Goal: Task Accomplishment & Management: Manage account settings

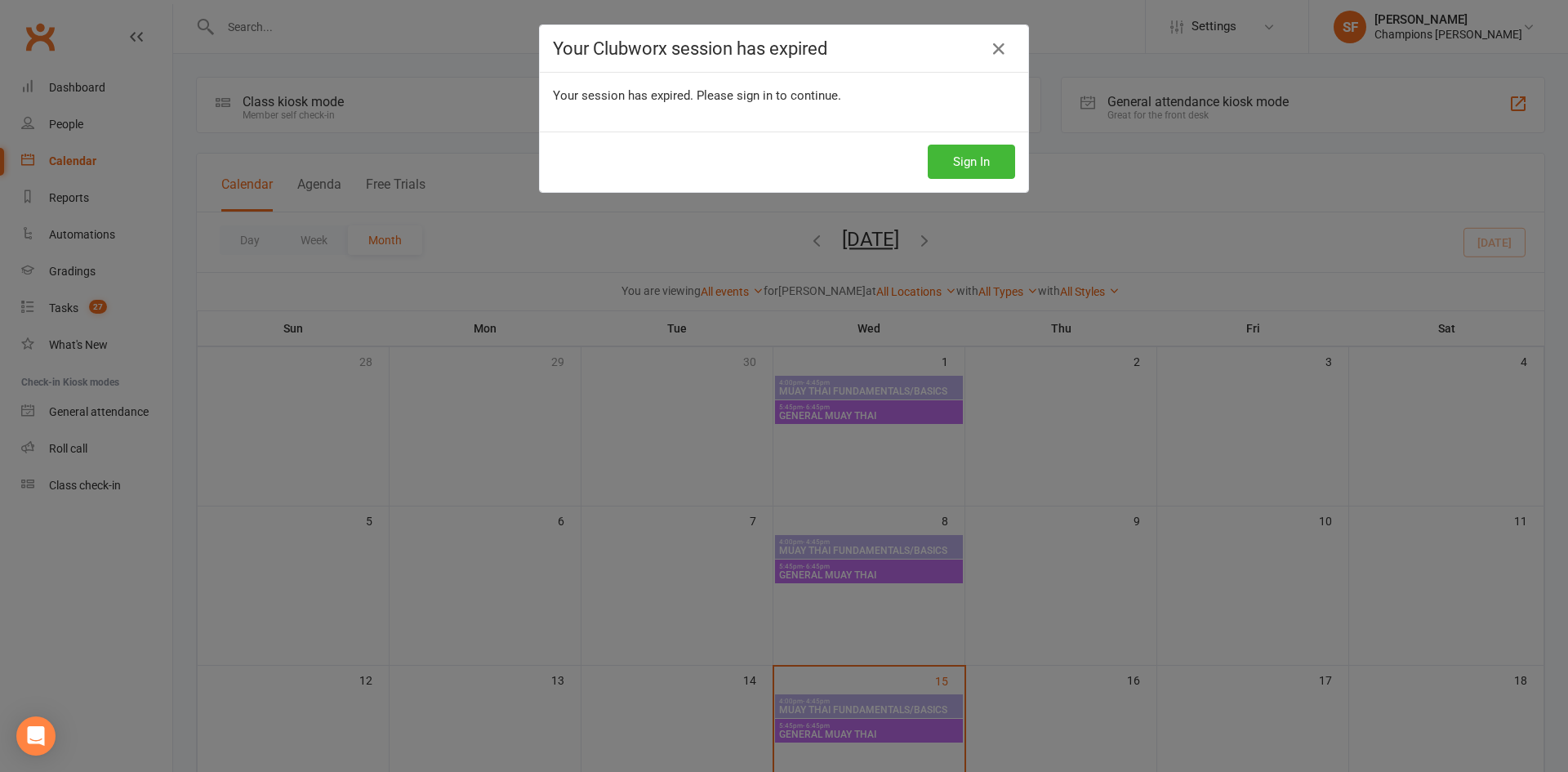
drag, startPoint x: 967, startPoint y: 121, endPoint x: 969, endPoint y: 138, distance: 17.1
click at [967, 123] on div "Your session has expired. Please sign in to continue." at bounding box center [784, 102] width 489 height 59
click at [972, 172] on button "Sign In" at bounding box center [971, 161] width 87 height 34
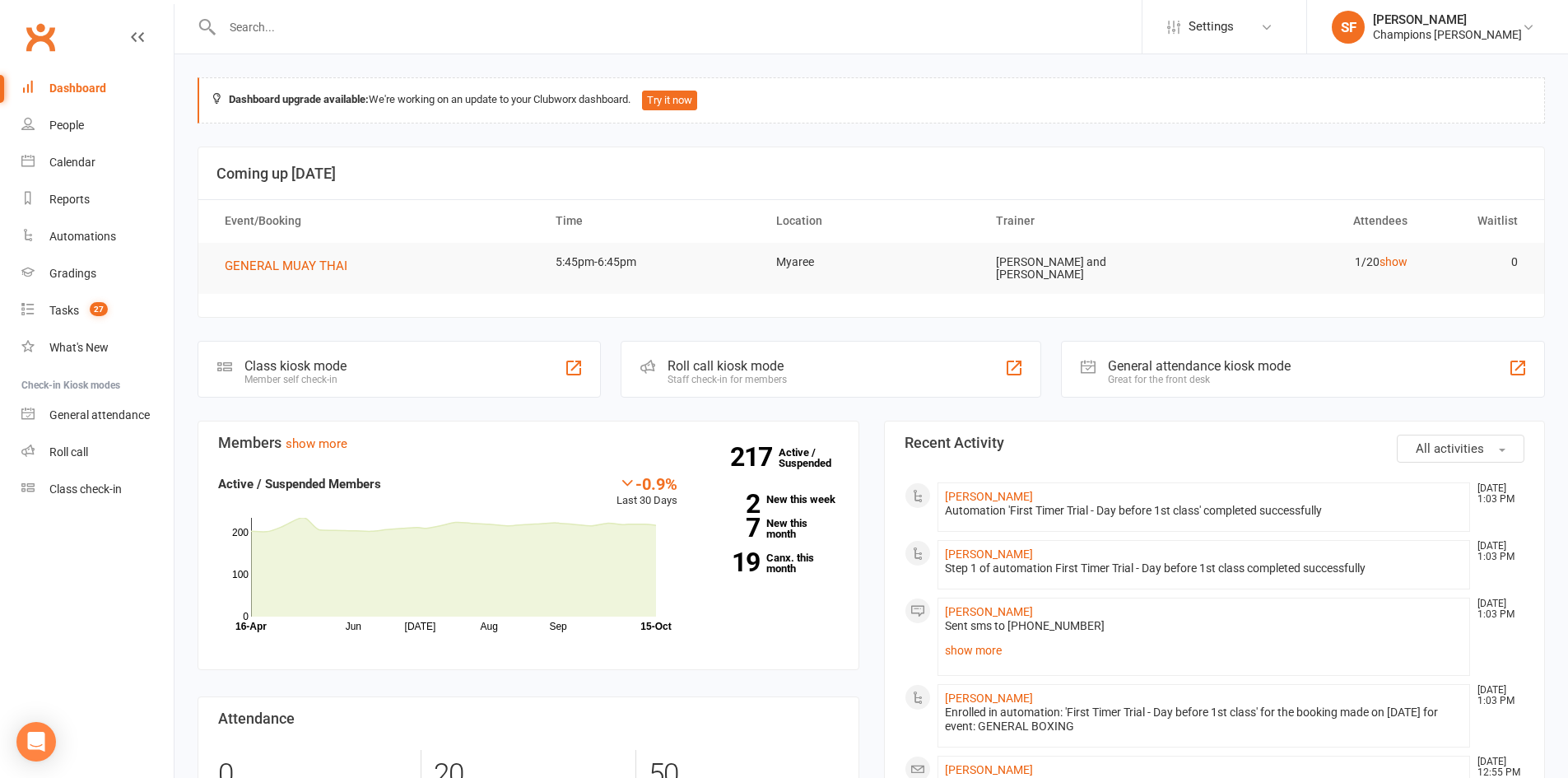
click at [1479, 434] on button "All activities" at bounding box center [1460, 448] width 127 height 28
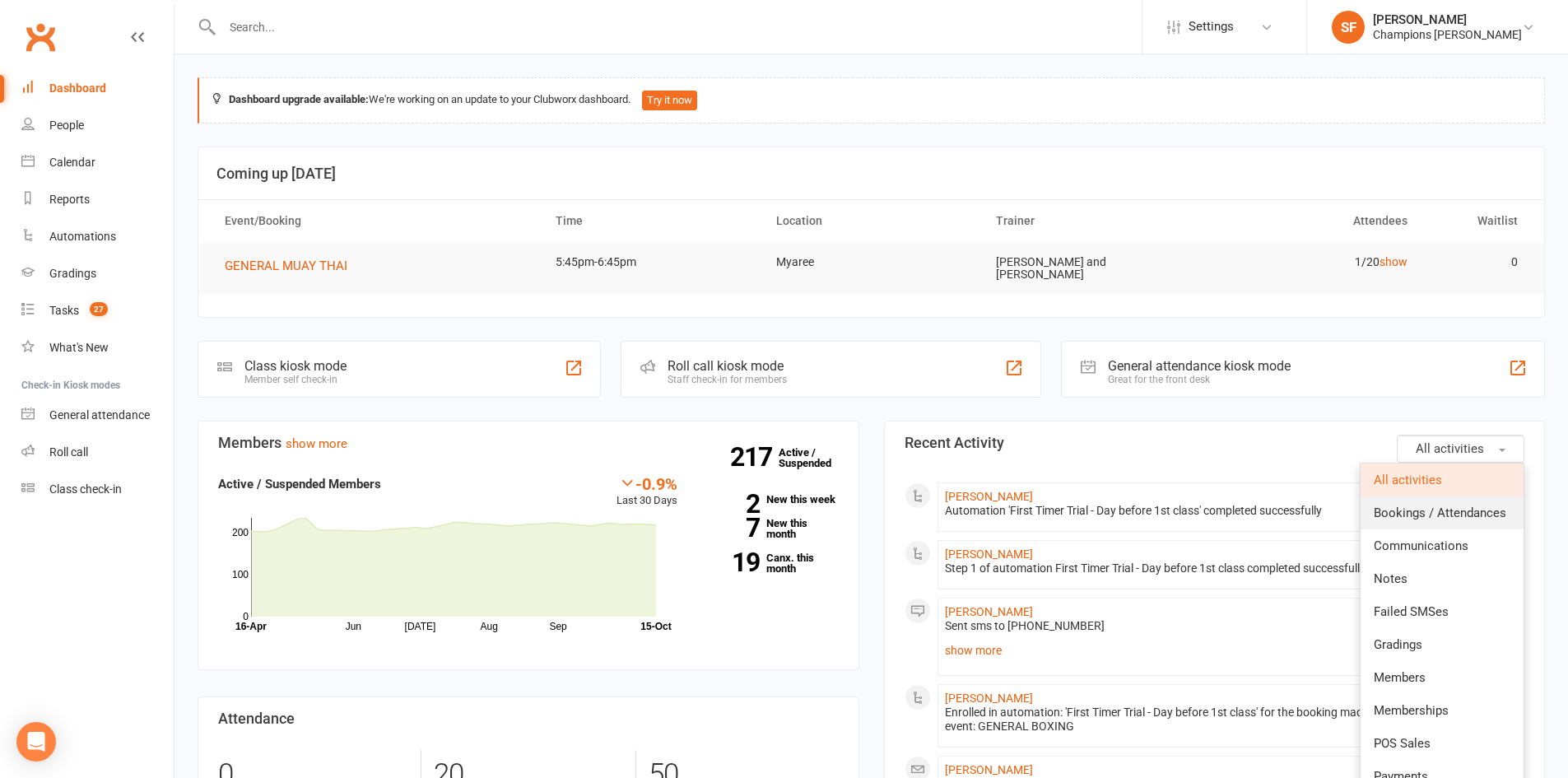
click at [1469, 505] on span "Bookings / Attendances" at bounding box center [1440, 513] width 133 height 15
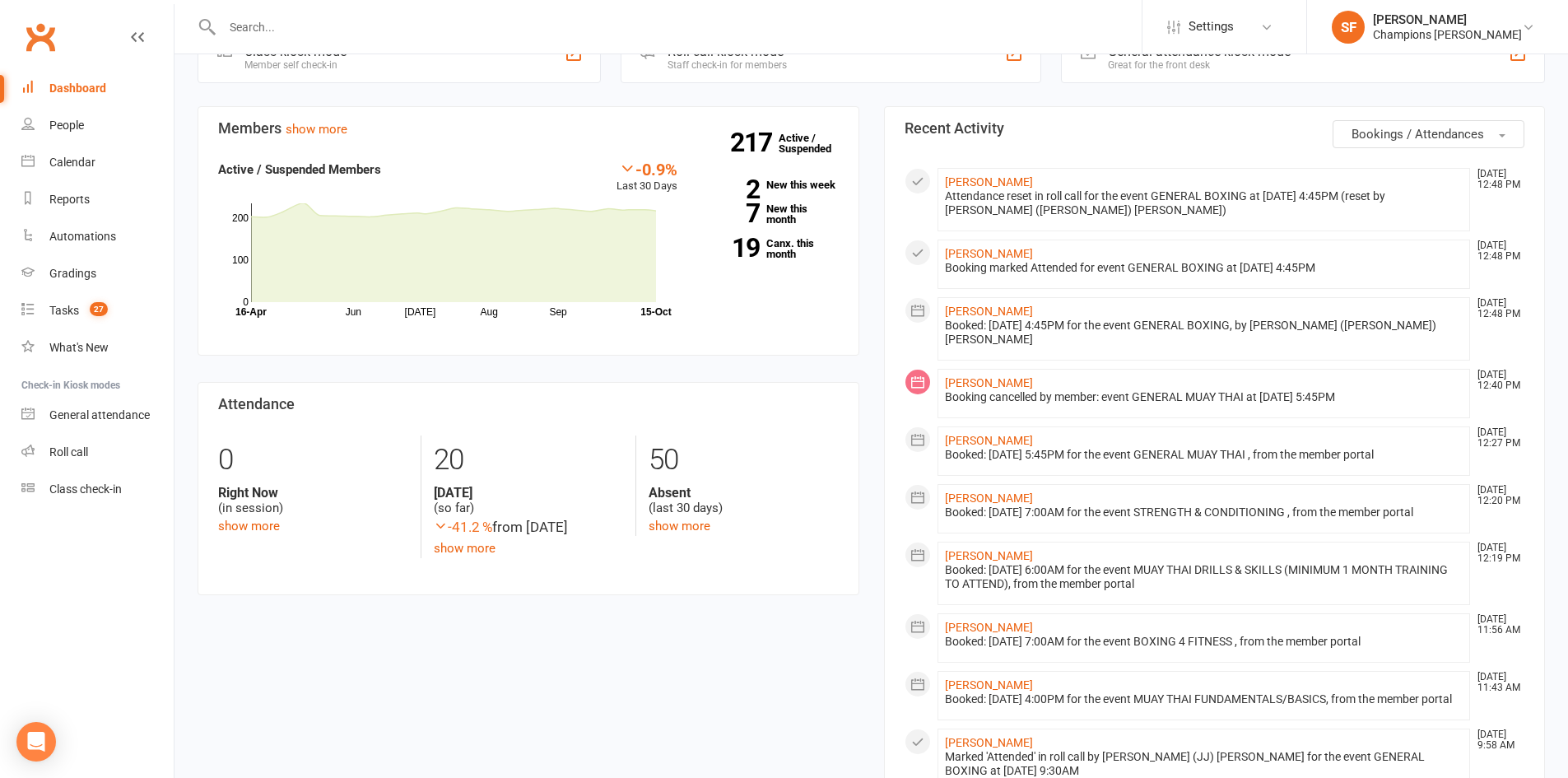
scroll to position [329, 0]
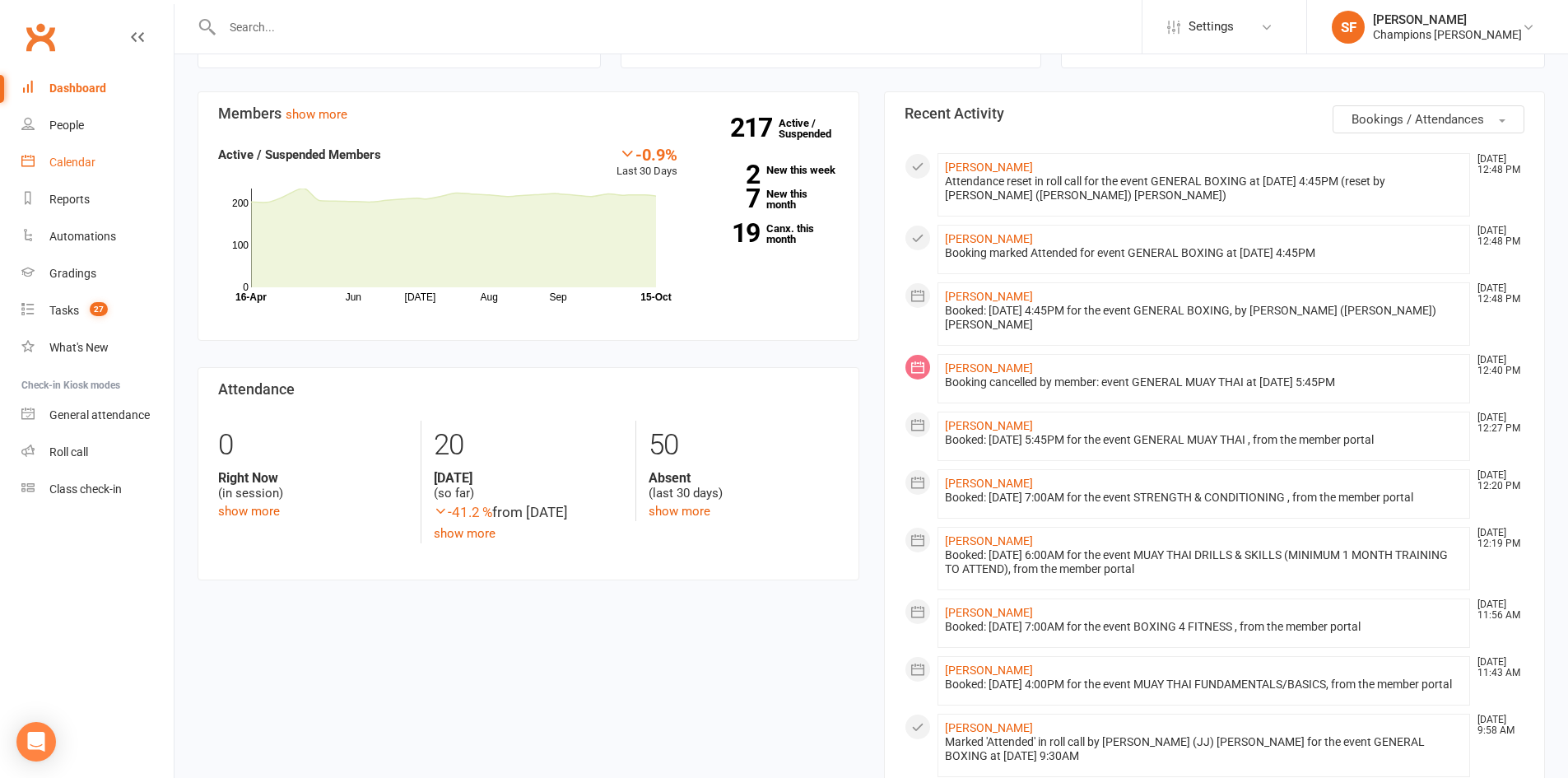
click at [102, 150] on link "Calendar" at bounding box center [98, 163] width 153 height 37
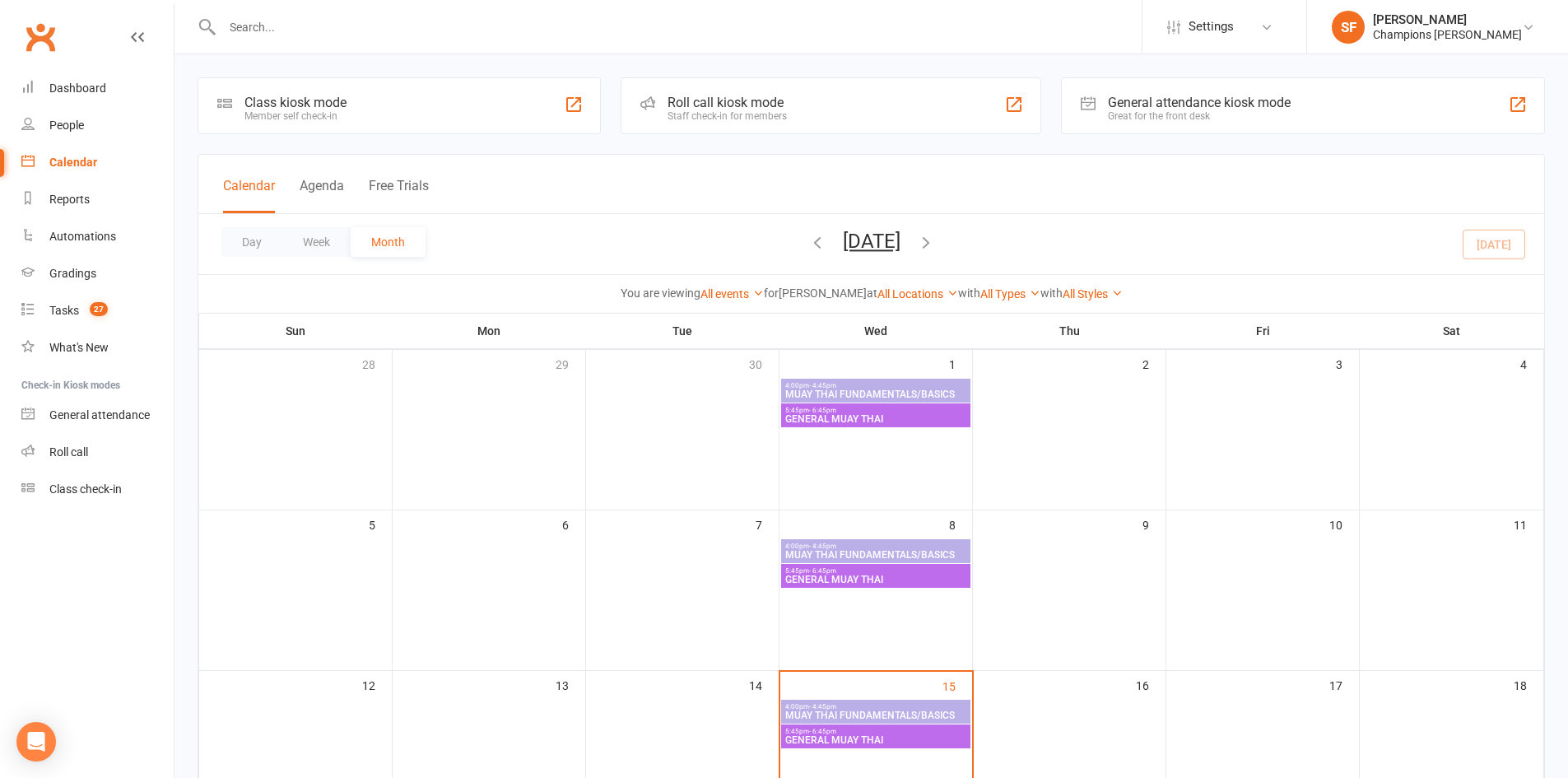
click at [844, 703] on div "4:00pm - 4:45pm MUAY THAI FUNDAMENTALS/BASICS" at bounding box center [876, 712] width 189 height 24
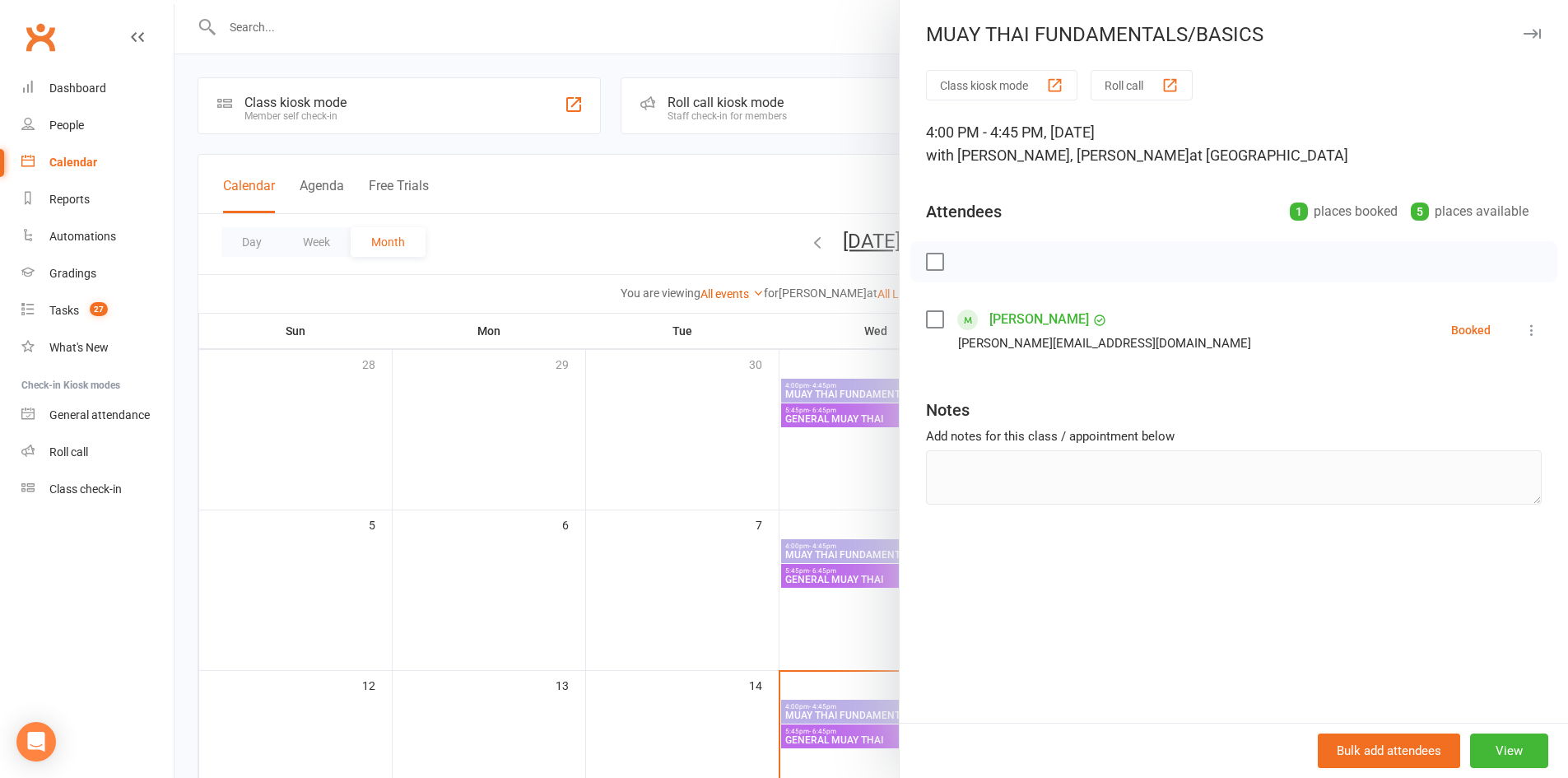
click at [827, 673] on div at bounding box center [871, 389] width 1394 height 778
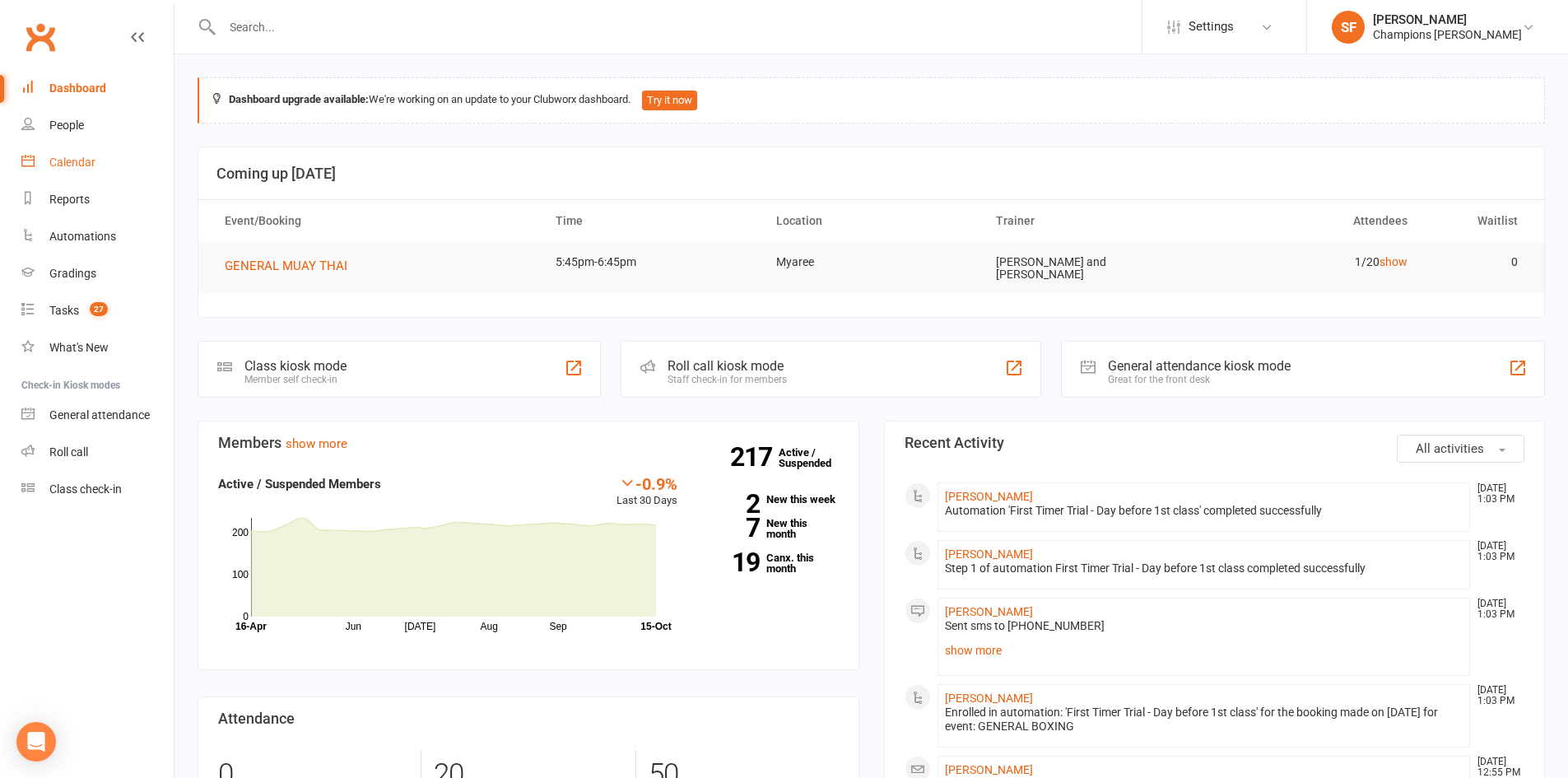
click at [87, 164] on div "Calendar" at bounding box center [72, 162] width 46 height 13
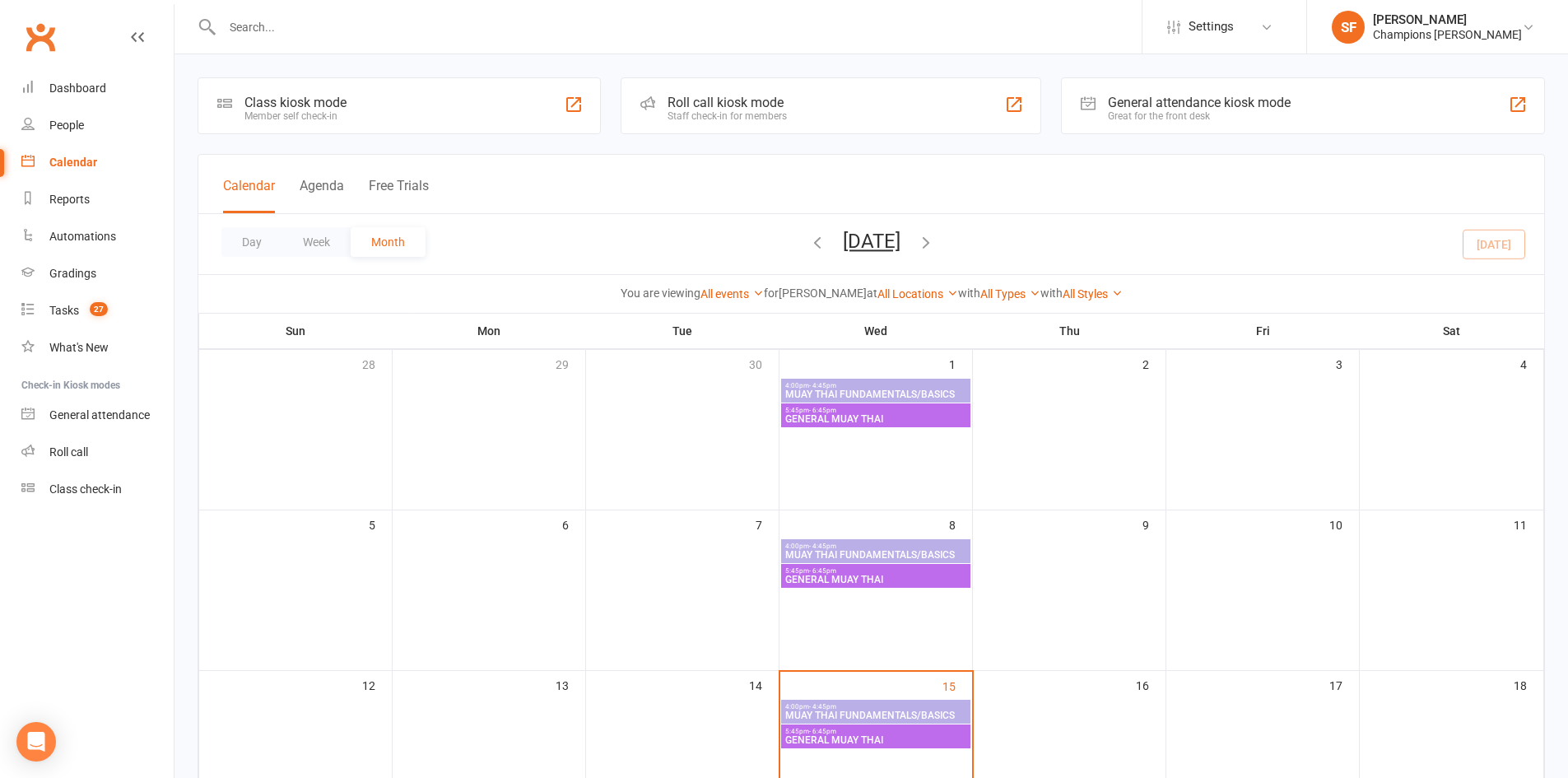
click at [894, 726] on div "5:45pm - 6:45pm GENERAL [PERSON_NAME]" at bounding box center [876, 736] width 189 height 24
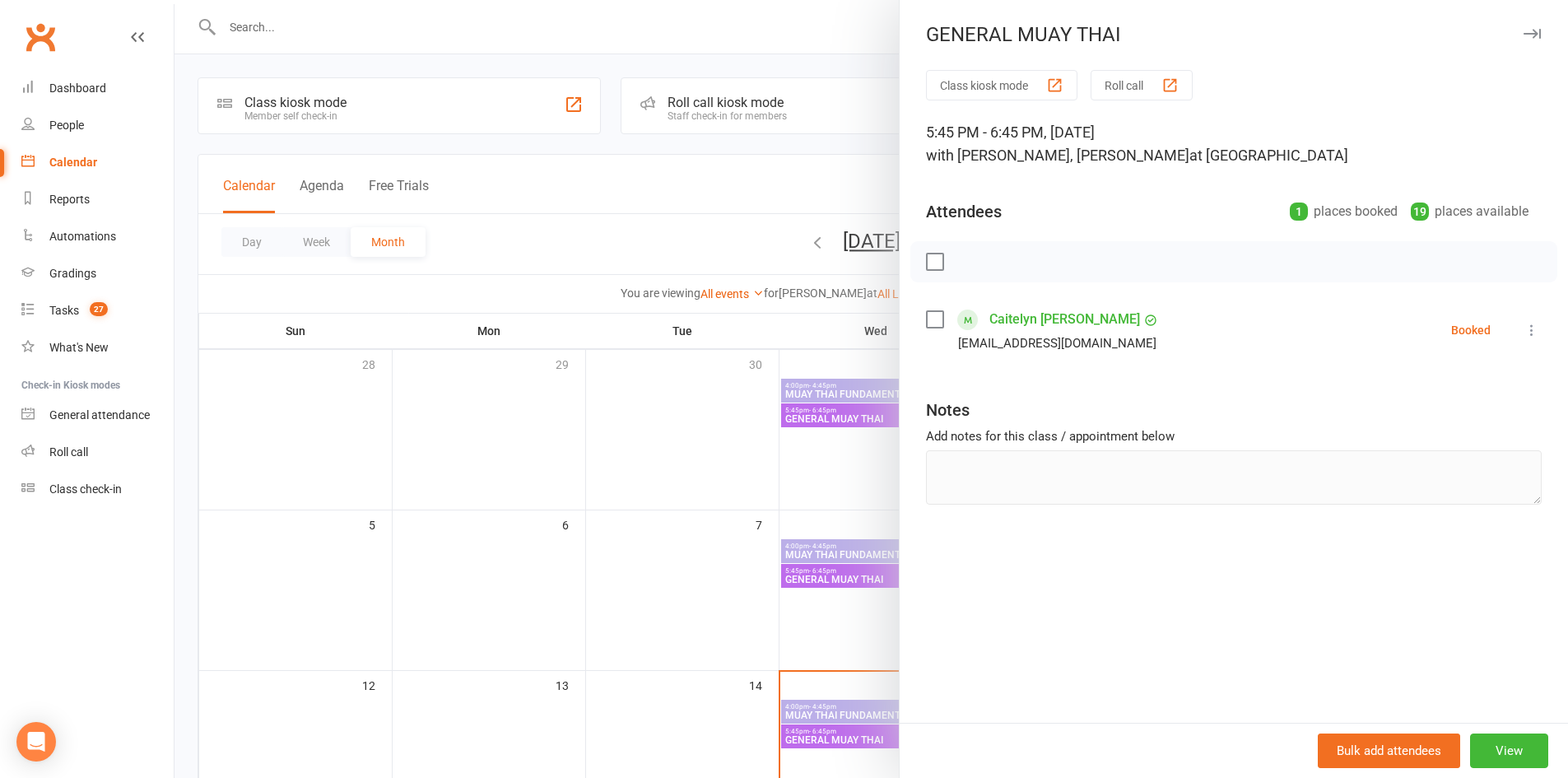
click at [839, 733] on div at bounding box center [871, 389] width 1394 height 778
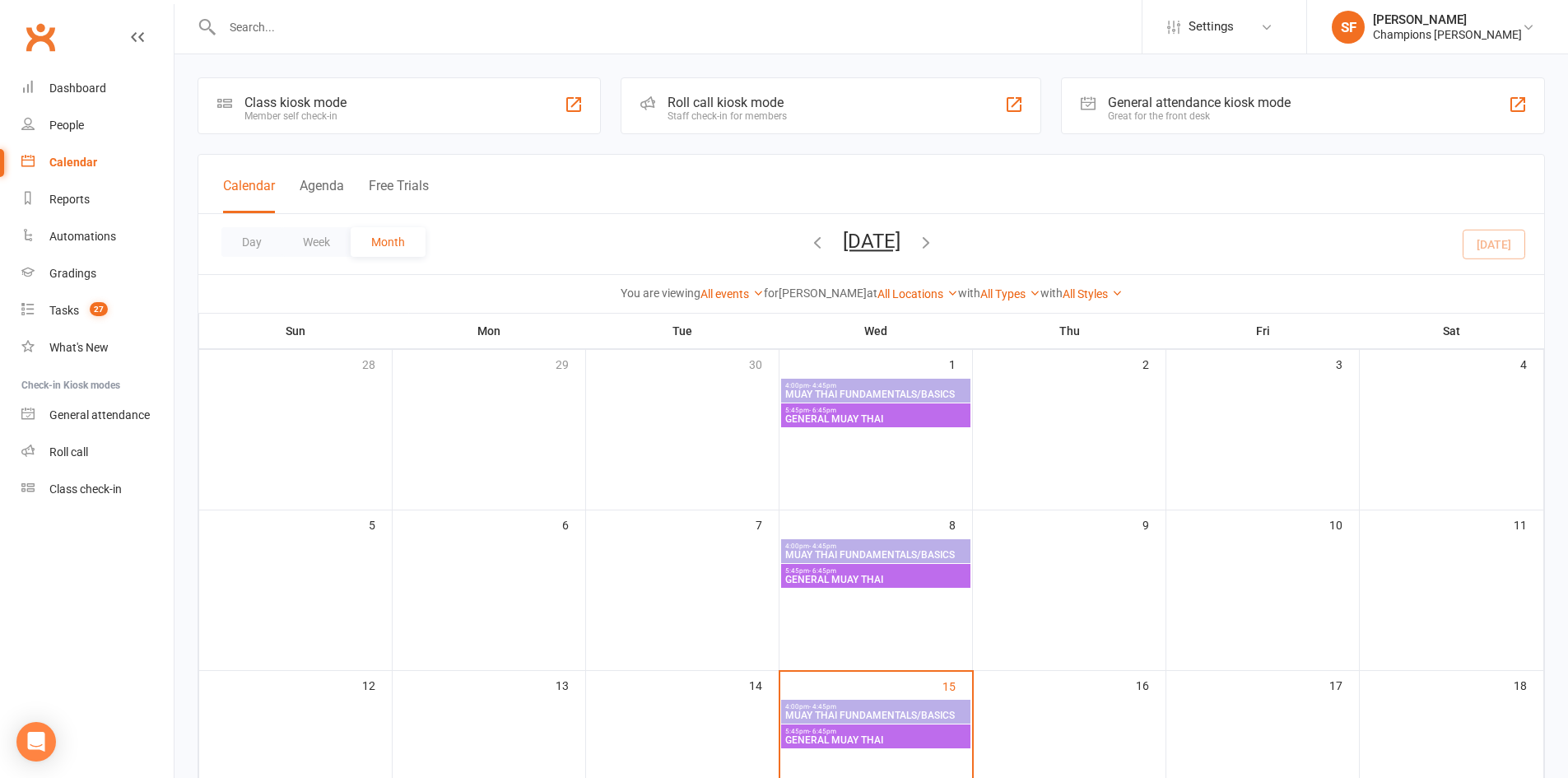
click at [839, 706] on span "4:00pm - 4:45pm" at bounding box center [875, 707] width 183 height 7
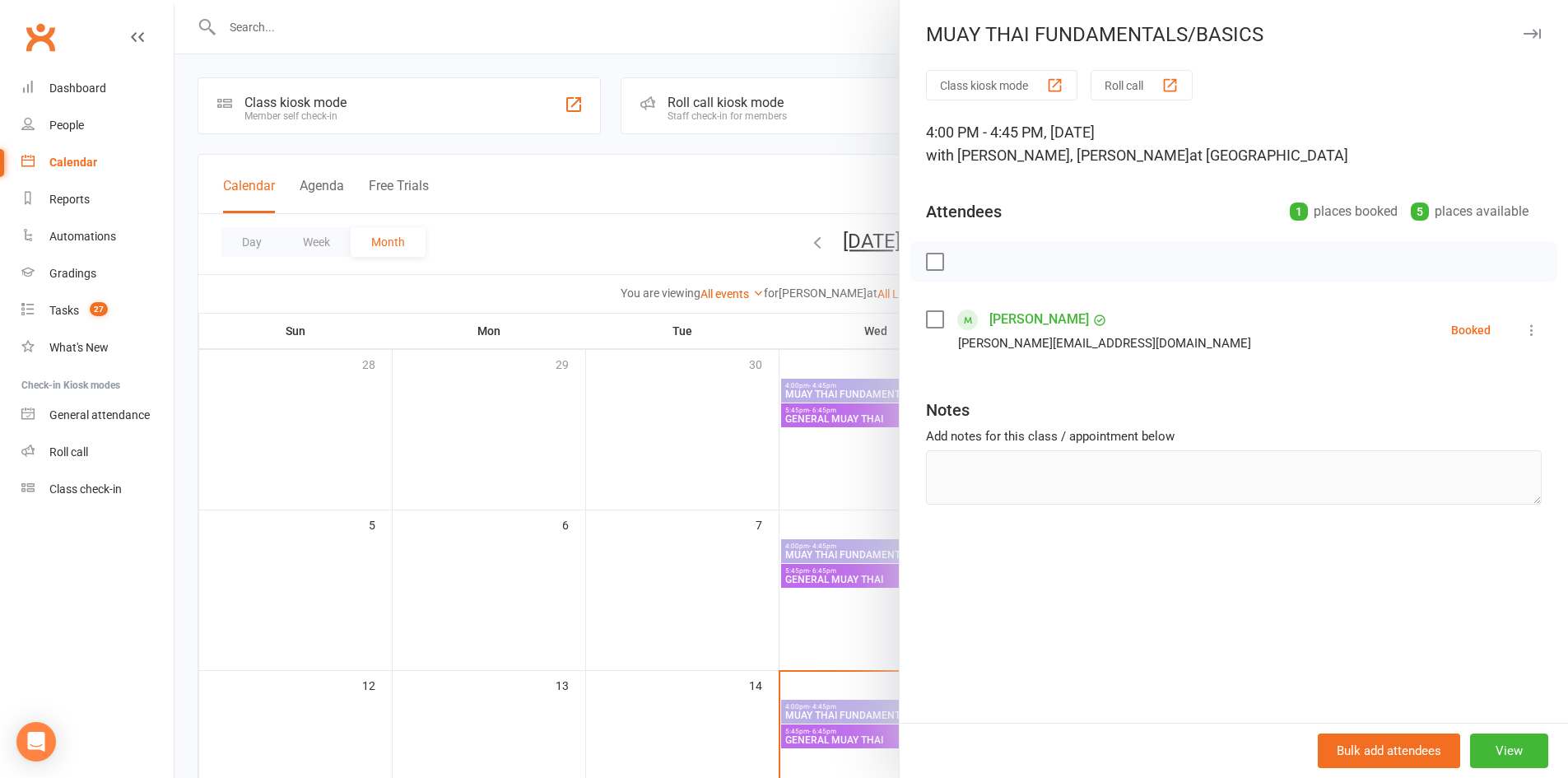
click at [839, 706] on div at bounding box center [871, 389] width 1394 height 778
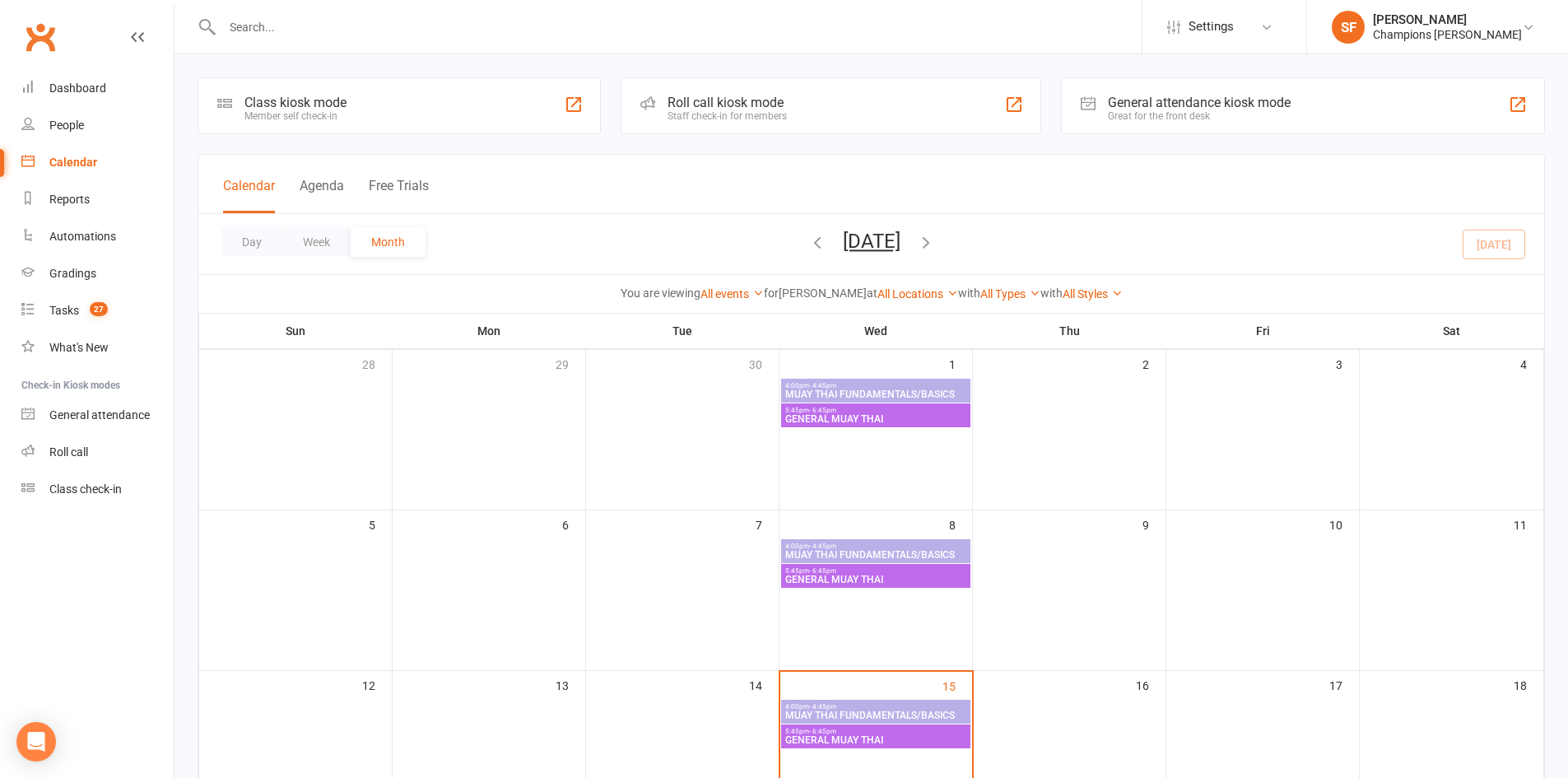
click at [74, 60] on div "Clubworx" at bounding box center [86, 46] width 174 height 61
click at [78, 78] on link "Dashboard" at bounding box center [98, 88] width 153 height 37
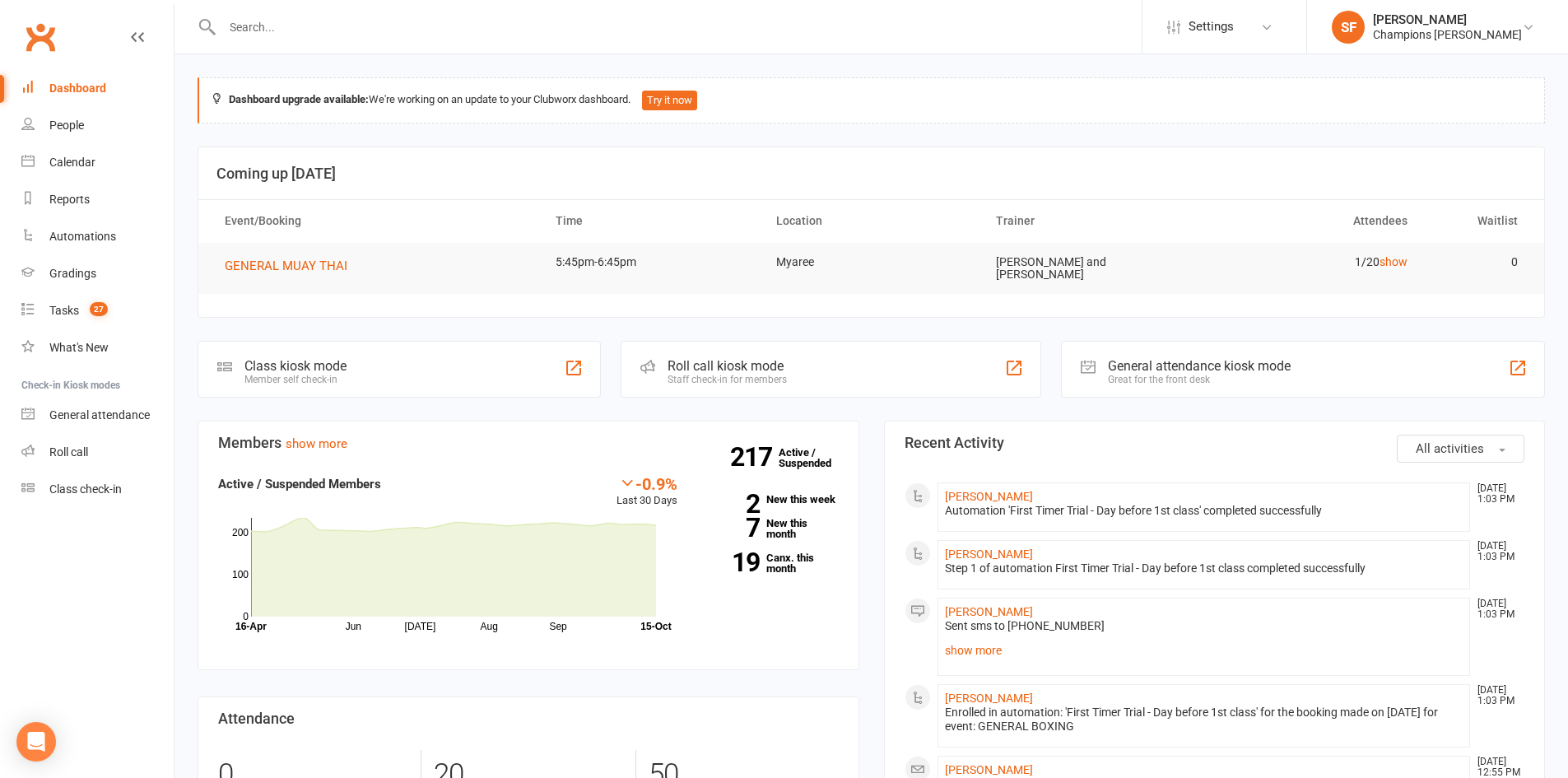
click at [1487, 449] on button "All activities" at bounding box center [1460, 448] width 127 height 28
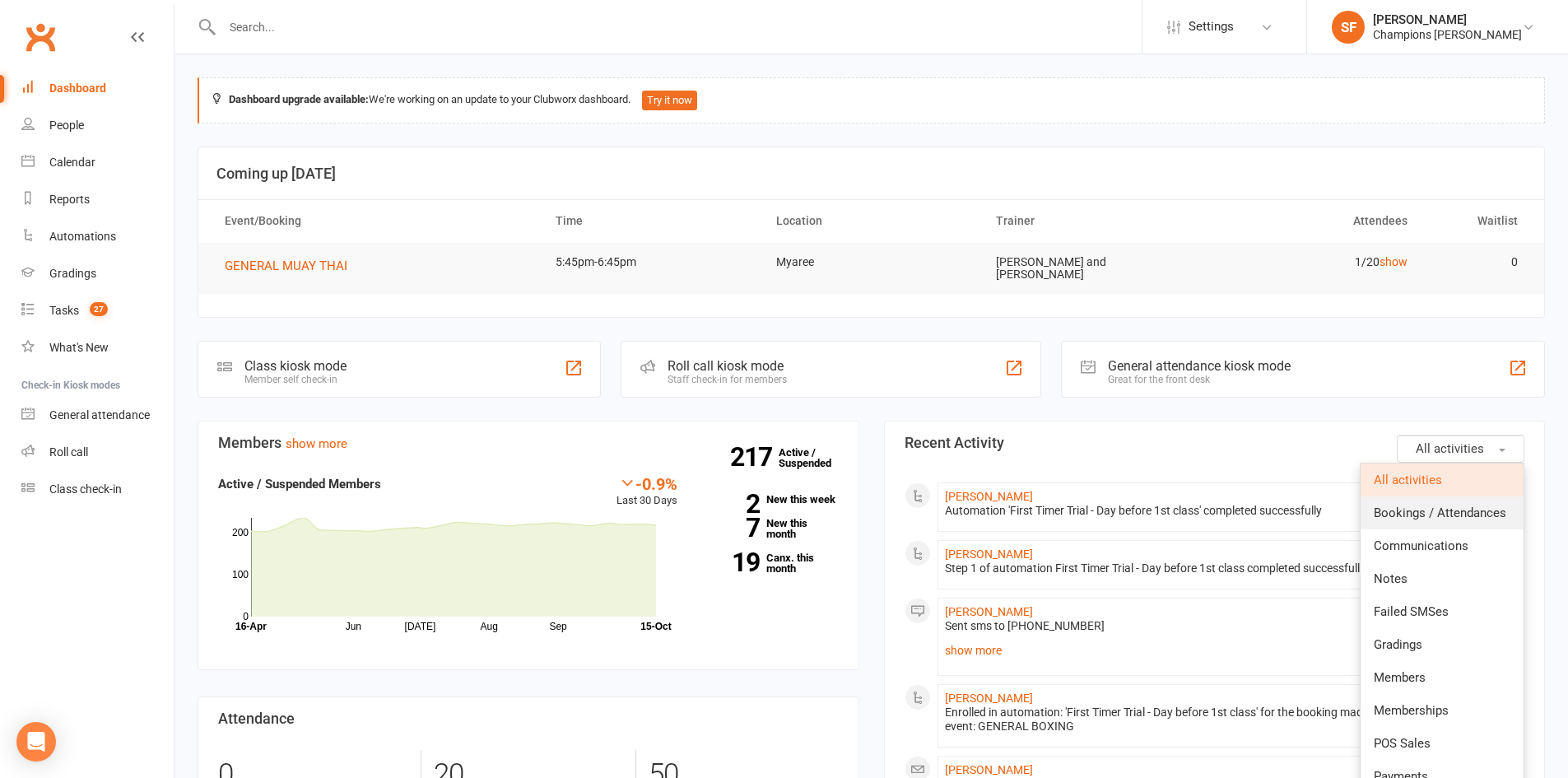
click at [1449, 499] on link "Bookings / Attendances" at bounding box center [1441, 513] width 163 height 33
